Goal: Transaction & Acquisition: Purchase product/service

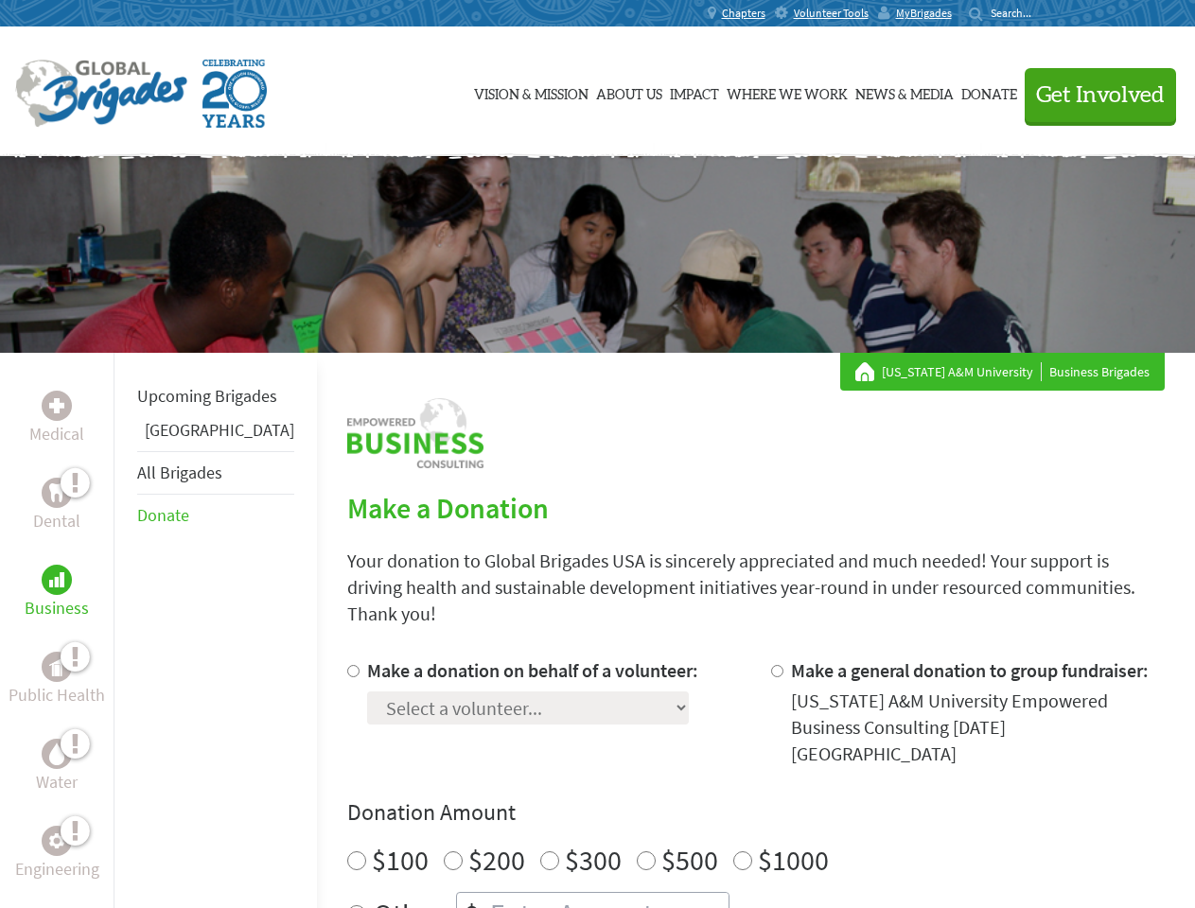
click at [1044, 13] on div "Search for:" at bounding box center [1007, 13] width 76 height 15
click at [1091, 95] on span "Get Involved" at bounding box center [1100, 95] width 129 height 23
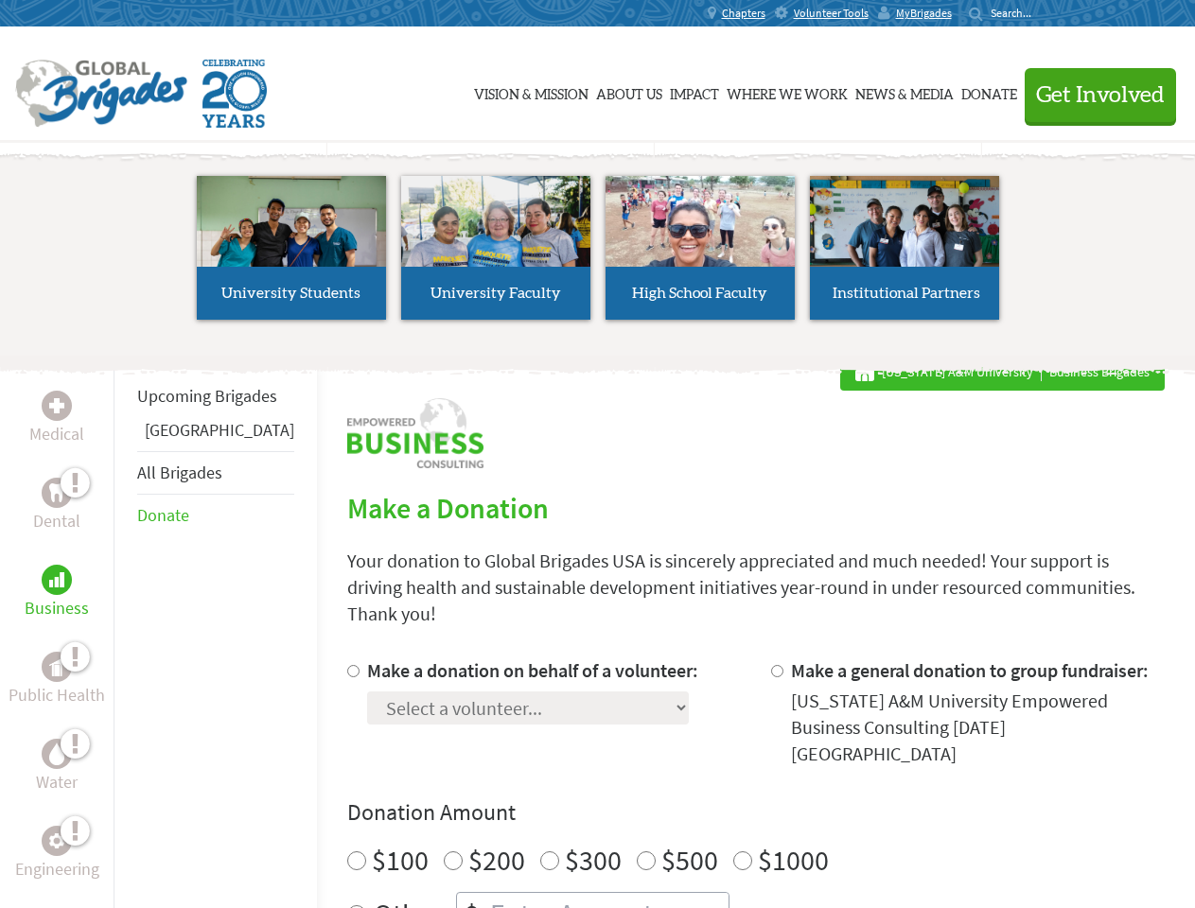
click at [125, 630] on div "Upcoming Brigades Greece All Brigades Donate" at bounding box center [214, 807] width 203 height 908
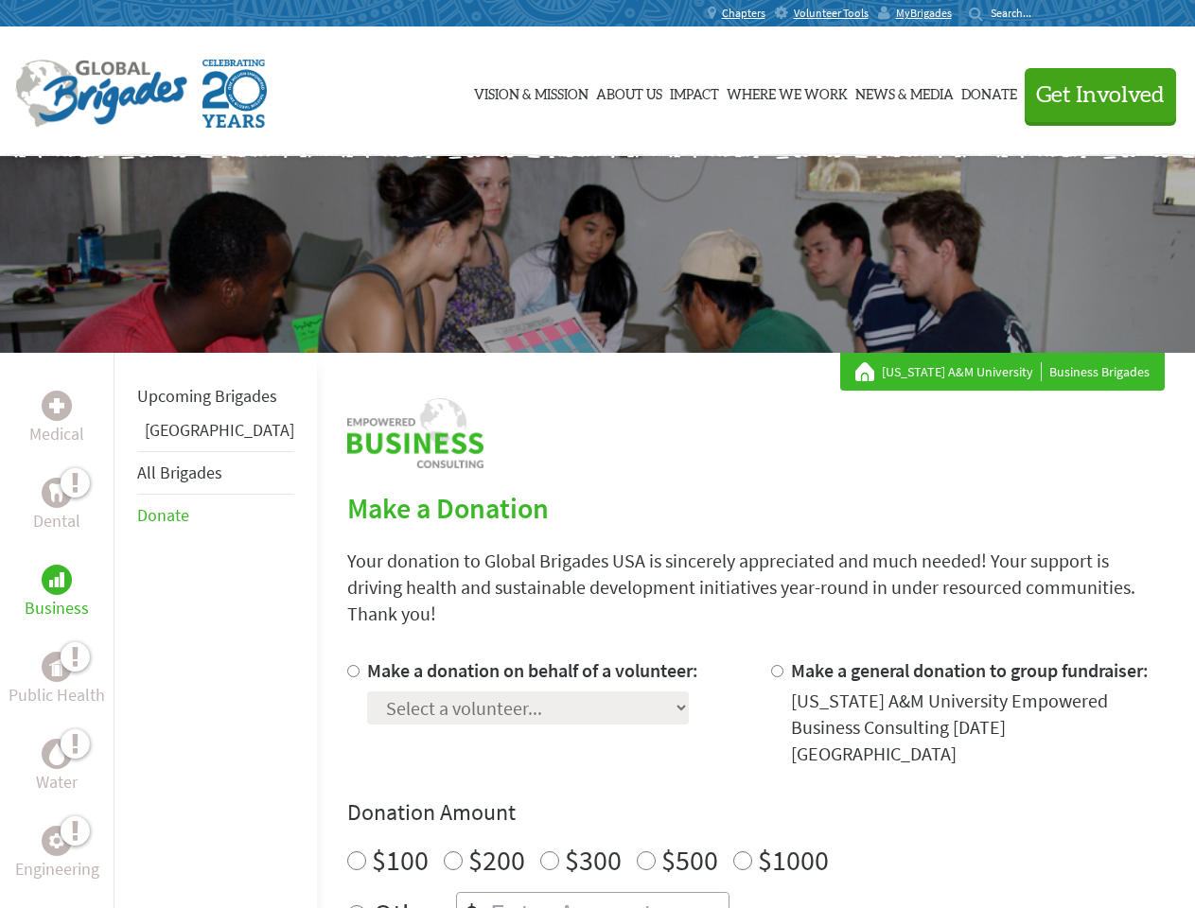
click at [723, 797] on h4 "Donation Amount" at bounding box center [755, 812] width 817 height 30
click at [347, 665] on input "Make a donation on behalf of a volunteer:" at bounding box center [353, 671] width 12 height 12
radio input "true"
click at [771, 665] on input "Make a general donation to group fundraiser:" at bounding box center [777, 671] width 12 height 12
radio input "true"
